Goal: Task Accomplishment & Management: Complete application form

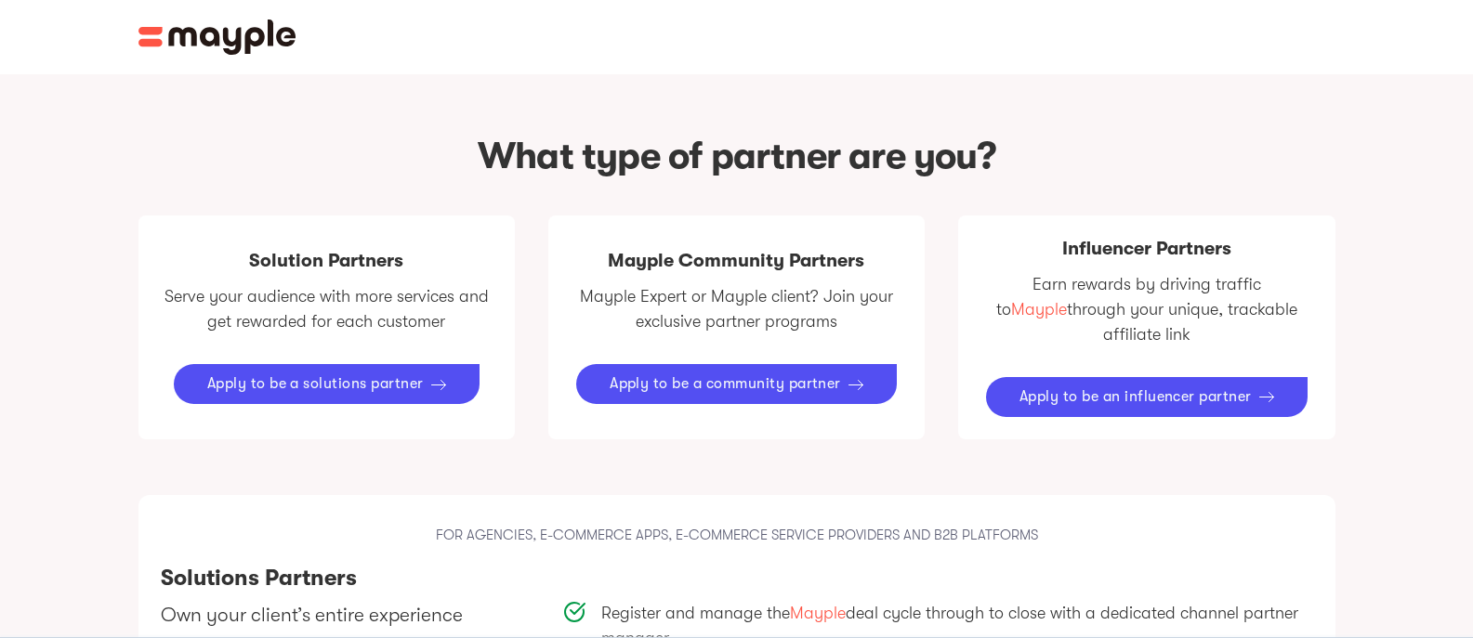
scroll to position [929, 0]
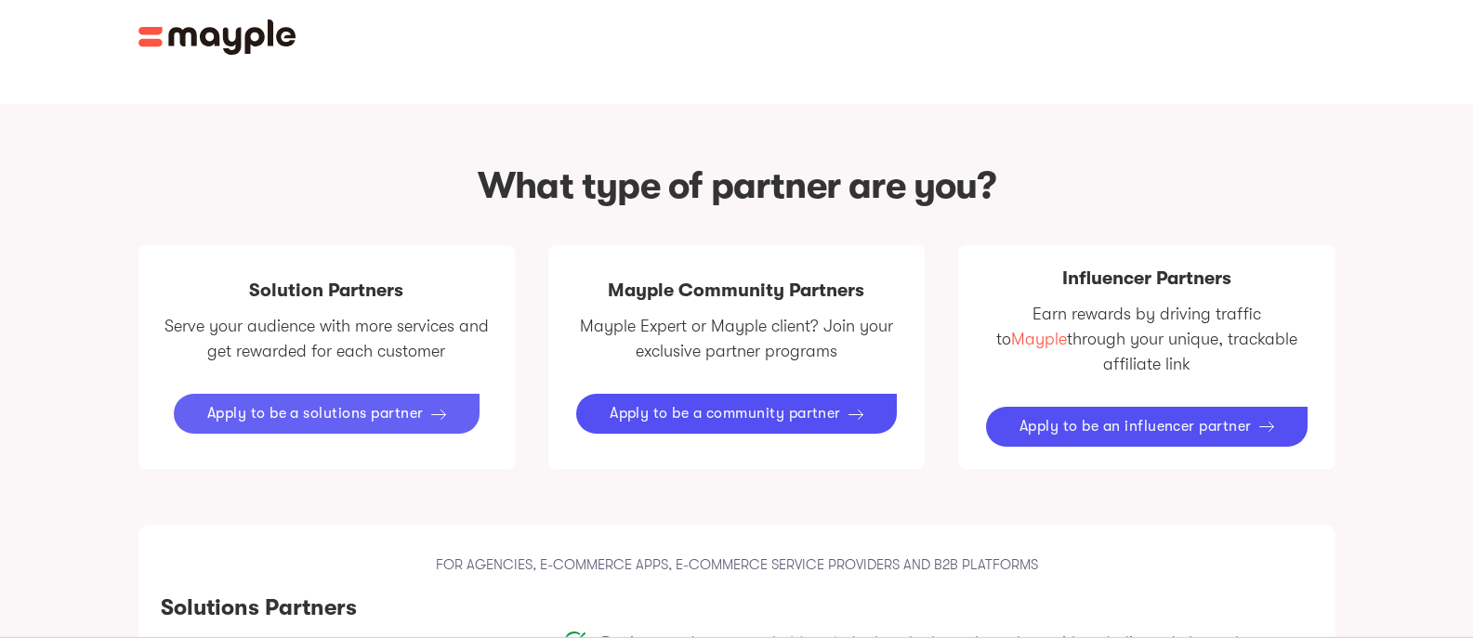
click at [401, 409] on div "Apply to be a solutions partner" at bounding box center [315, 414] width 217 height 18
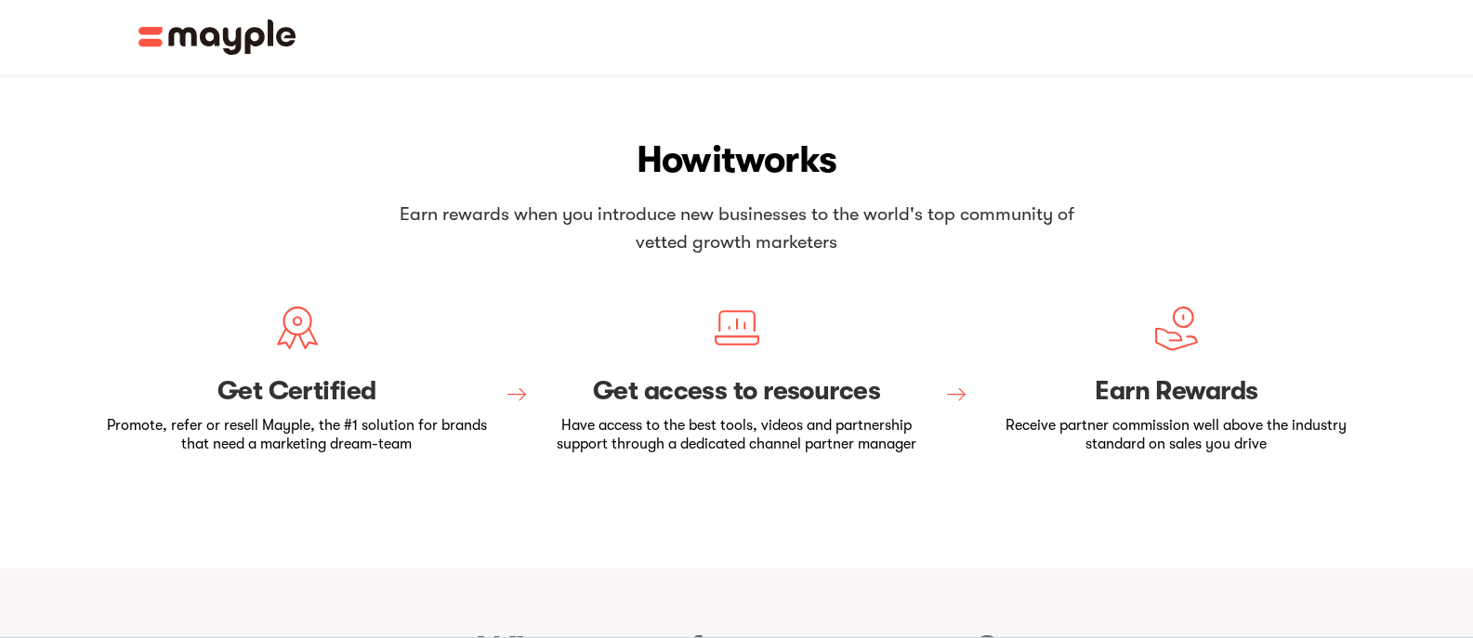
scroll to position [93, 0]
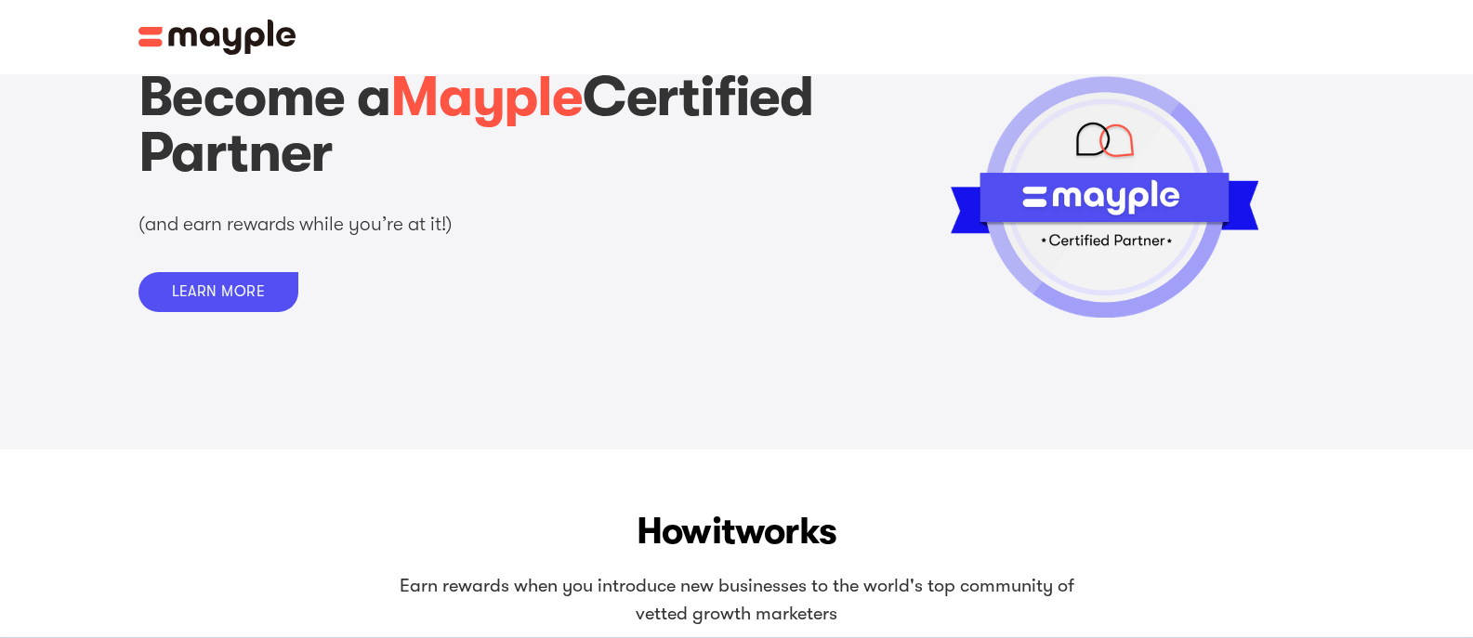
click at [154, 36] on img at bounding box center [217, 37] width 158 height 35
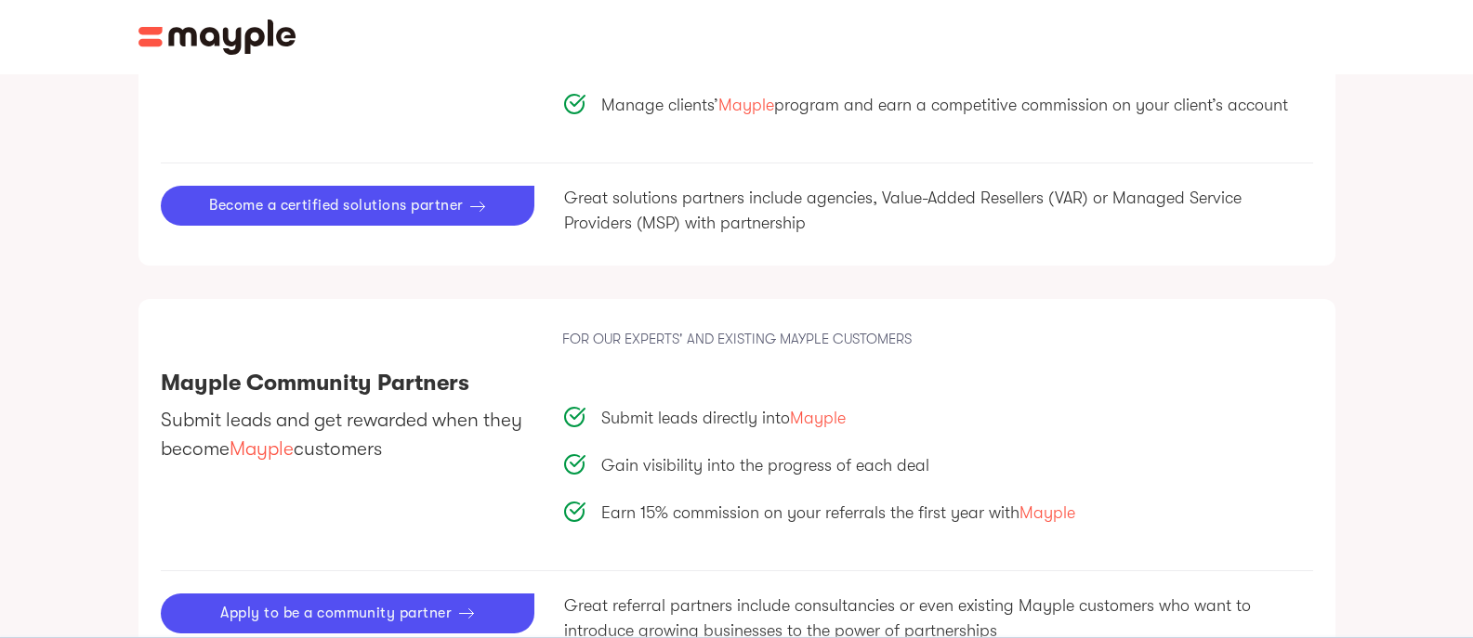
scroll to position [1580, 0]
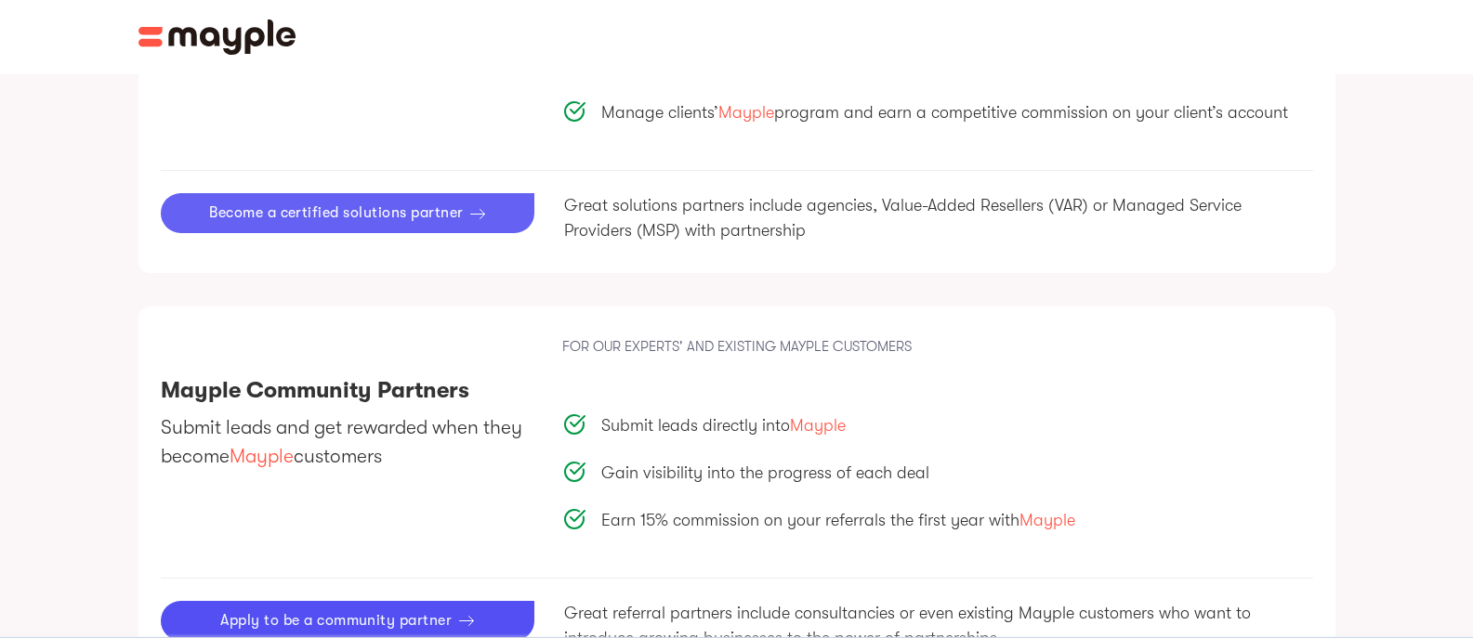
click at [440, 204] on div "Become a certified solutions partner" at bounding box center [336, 213] width 254 height 18
